Goal: Find specific page/section: Find specific page/section

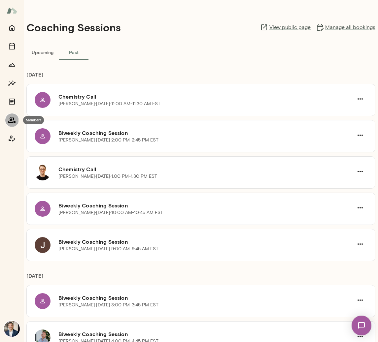
click at [9, 116] on icon "Members" at bounding box center [12, 120] width 8 height 8
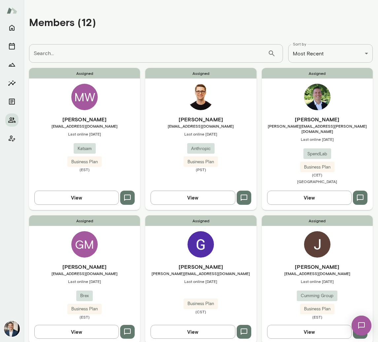
click at [209, 107] on div "Assigned [PERSON_NAME] [EMAIL_ADDRESS][DOMAIN_NAME] Last online [DATE] Anthropi…" at bounding box center [200, 139] width 111 height 142
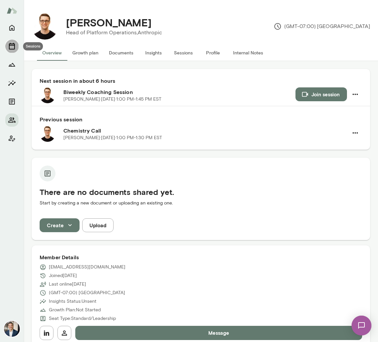
click at [17, 45] on button "Sessions" at bounding box center [11, 46] width 13 height 13
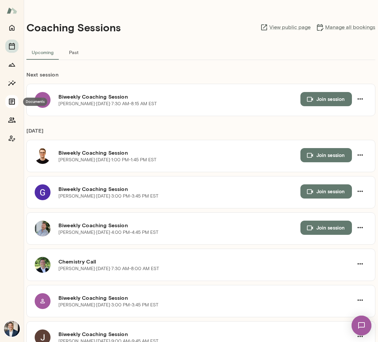
click at [12, 104] on icon "Documents" at bounding box center [12, 102] width 6 height 6
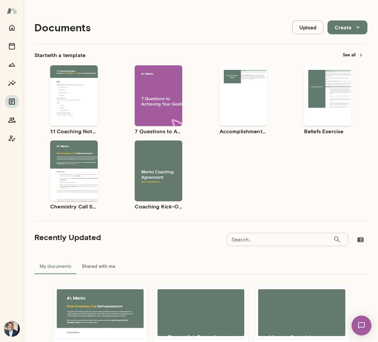
click at [277, 241] on input "Search..." at bounding box center [280, 239] width 106 height 13
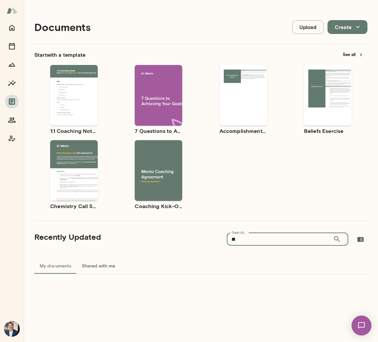
type input "*"
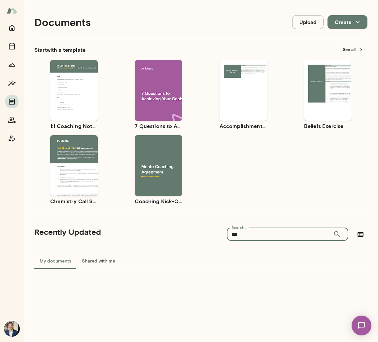
drag, startPoint x: 258, startPoint y: 236, endPoint x: 229, endPoint y: 235, distance: 29.0
click at [229, 235] on input "***" at bounding box center [280, 234] width 106 height 13
type input "****"
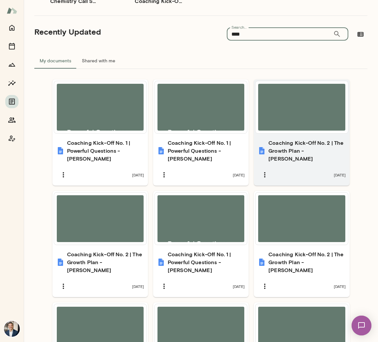
scroll to position [0, 0]
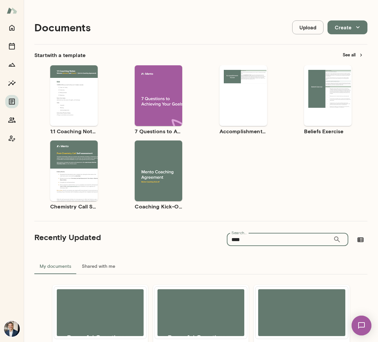
click at [348, 54] on button "See all" at bounding box center [352, 55] width 29 height 10
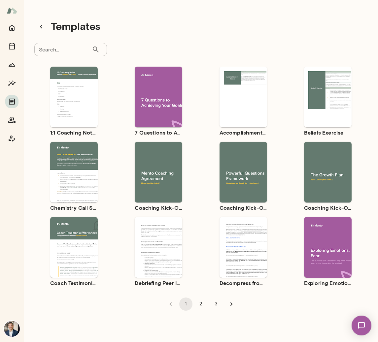
click at [246, 153] on div "Use template Preview" at bounding box center [242, 172] width 47 height 61
